Goal: Transaction & Acquisition: Purchase product/service

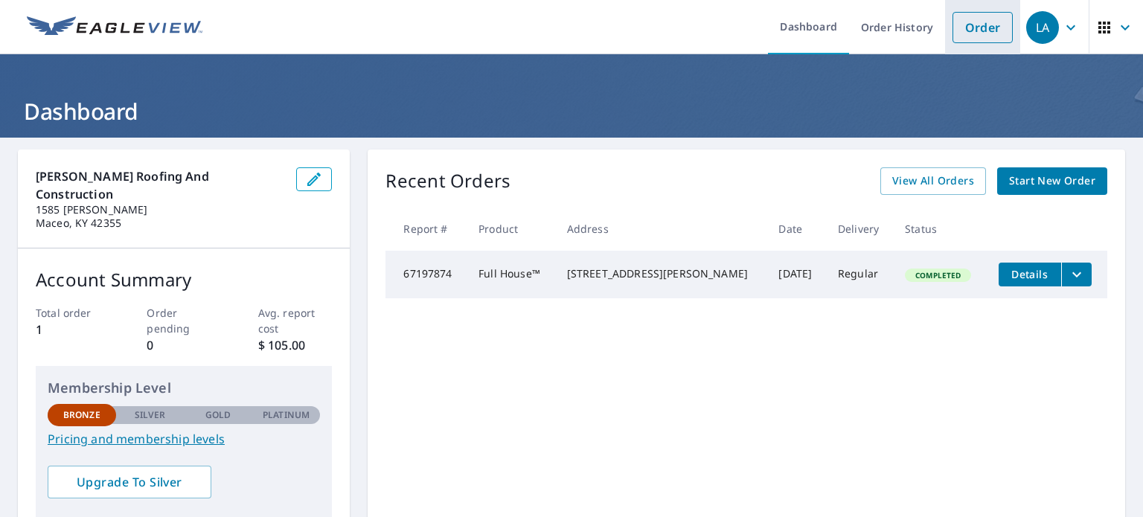
click at [970, 31] on link "Order" at bounding box center [982, 27] width 60 height 31
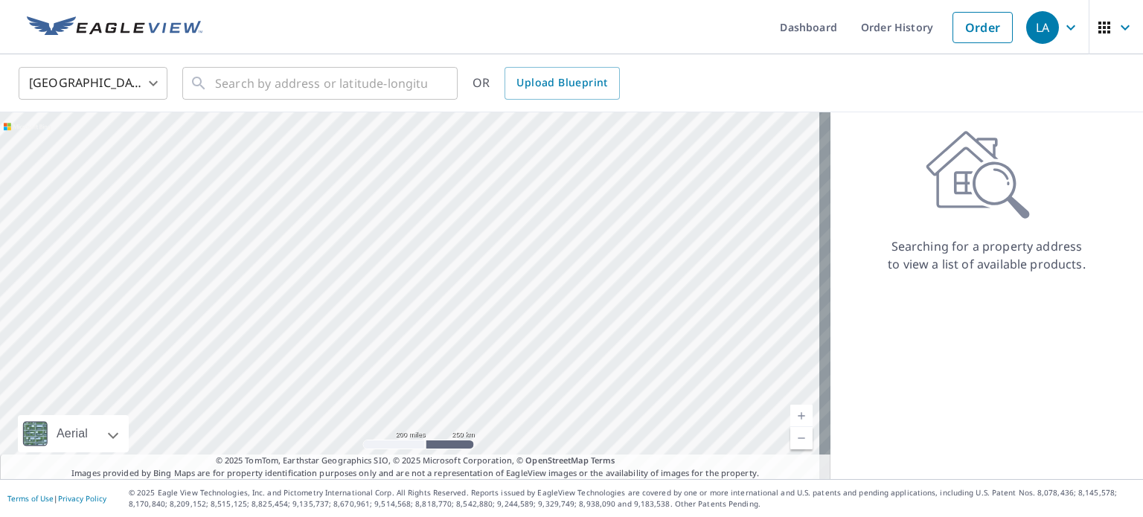
click at [419, 266] on div at bounding box center [415, 295] width 830 height 367
drag, startPoint x: 422, startPoint y: 265, endPoint x: 344, endPoint y: 237, distance: 82.1
click at [345, 237] on div at bounding box center [415, 295] width 830 height 367
drag, startPoint x: 350, startPoint y: 239, endPoint x: 270, endPoint y: 229, distance: 80.9
click at [270, 229] on div at bounding box center [415, 295] width 830 height 367
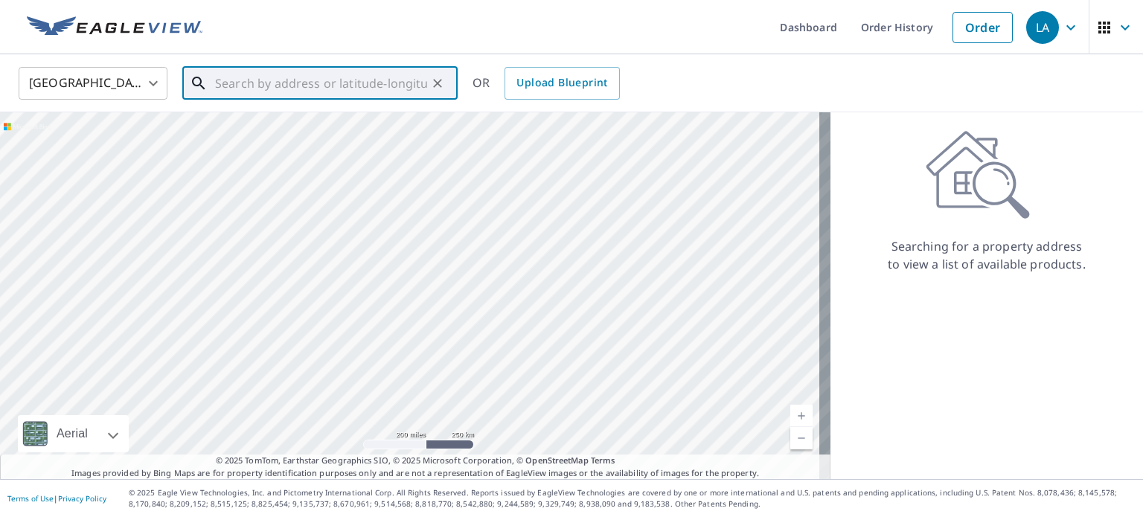
click at [286, 80] on input "text" at bounding box center [321, 83] width 212 height 42
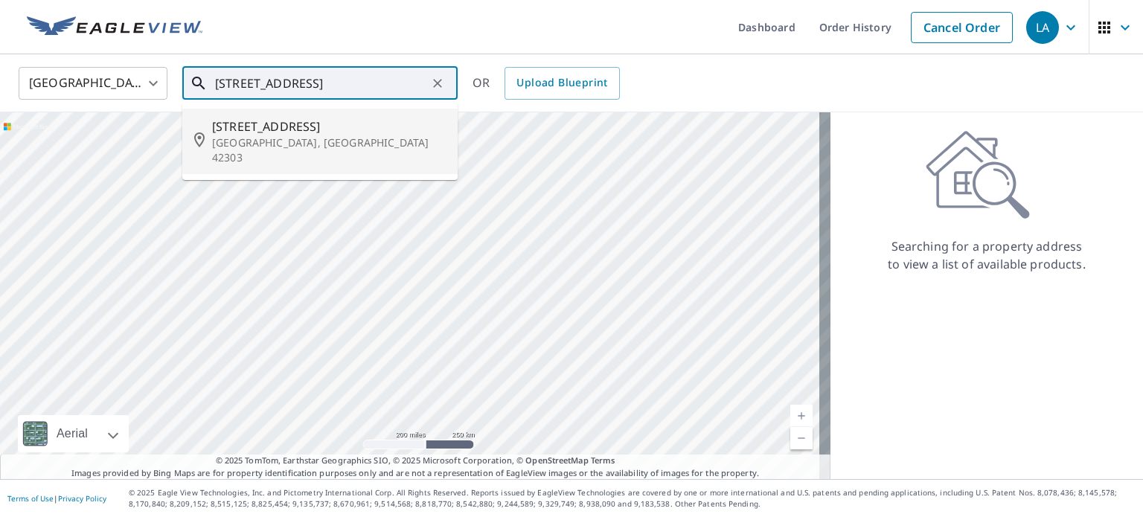
click at [273, 138] on p "[GEOGRAPHIC_DATA], [GEOGRAPHIC_DATA] 42303" at bounding box center [329, 150] width 234 height 30
type input "[STREET_ADDRESS][PERSON_NAME]"
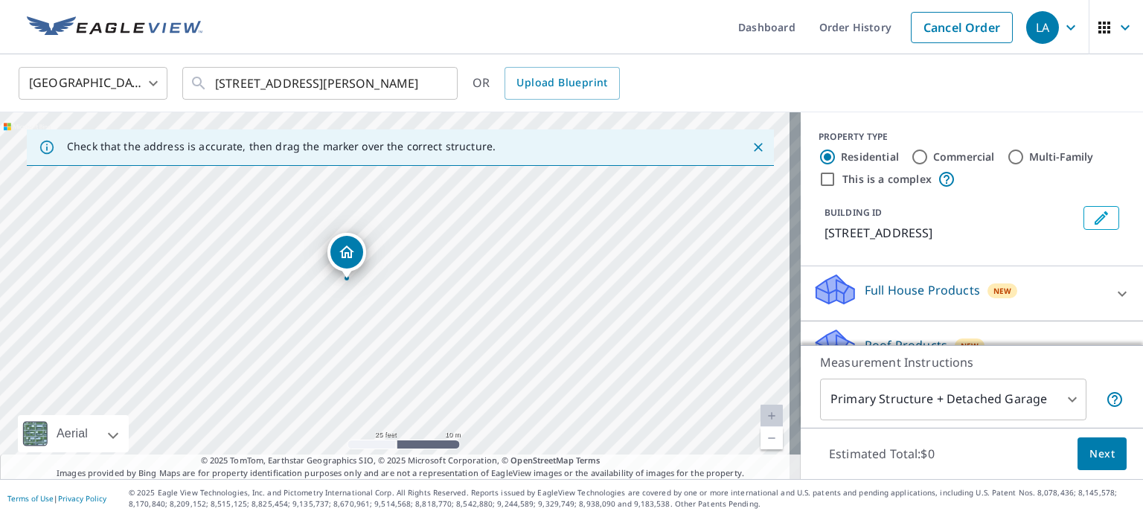
drag, startPoint x: 339, startPoint y: 288, endPoint x: 448, endPoint y: 300, distance: 109.3
click at [449, 302] on div "[STREET_ADDRESS][PERSON_NAME]" at bounding box center [400, 295] width 800 height 367
drag, startPoint x: 472, startPoint y: 253, endPoint x: 358, endPoint y: 398, distance: 184.4
click at [357, 425] on div "[STREET_ADDRESS][PERSON_NAME]" at bounding box center [400, 295] width 800 height 367
drag, startPoint x: 440, startPoint y: 329, endPoint x: 521, endPoint y: 196, distance: 155.3
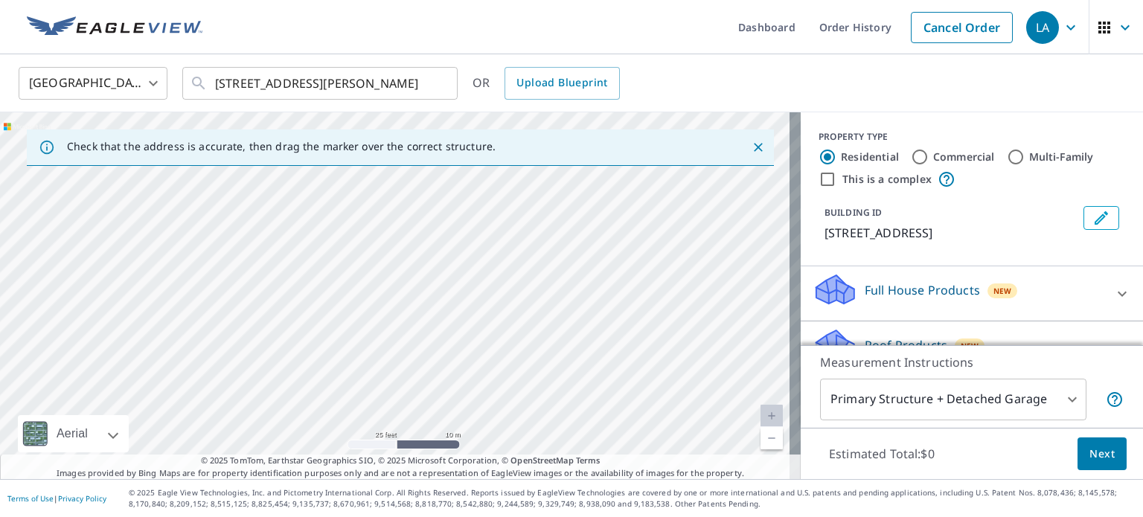
click at [524, 196] on div "[STREET_ADDRESS][PERSON_NAME]" at bounding box center [400, 295] width 800 height 367
drag, startPoint x: 457, startPoint y: 359, endPoint x: 446, endPoint y: 126, distance: 233.1
click at [455, 129] on div "Check that the address is accurate, then drag the marker over the correct struc…" at bounding box center [400, 295] width 800 height 367
drag, startPoint x: 457, startPoint y: 367, endPoint x: 424, endPoint y: 205, distance: 165.6
click at [431, 219] on div "[STREET_ADDRESS][PERSON_NAME]" at bounding box center [400, 295] width 800 height 367
